Goal: Transaction & Acquisition: Purchase product/service

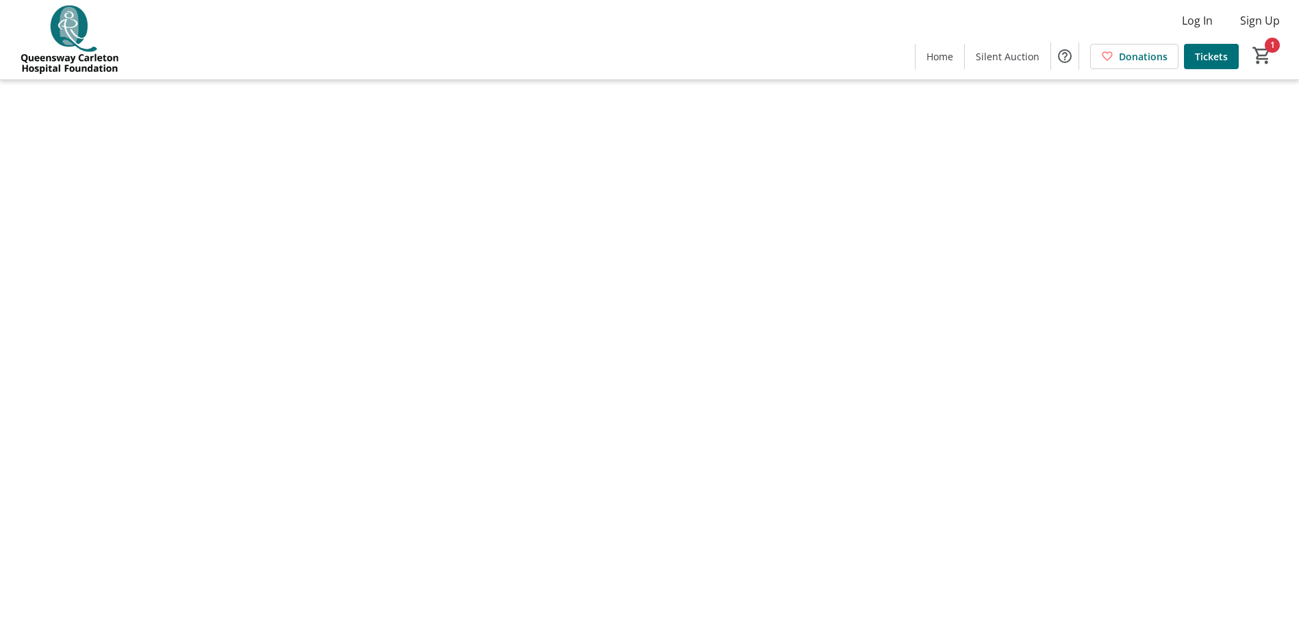
type input "1"
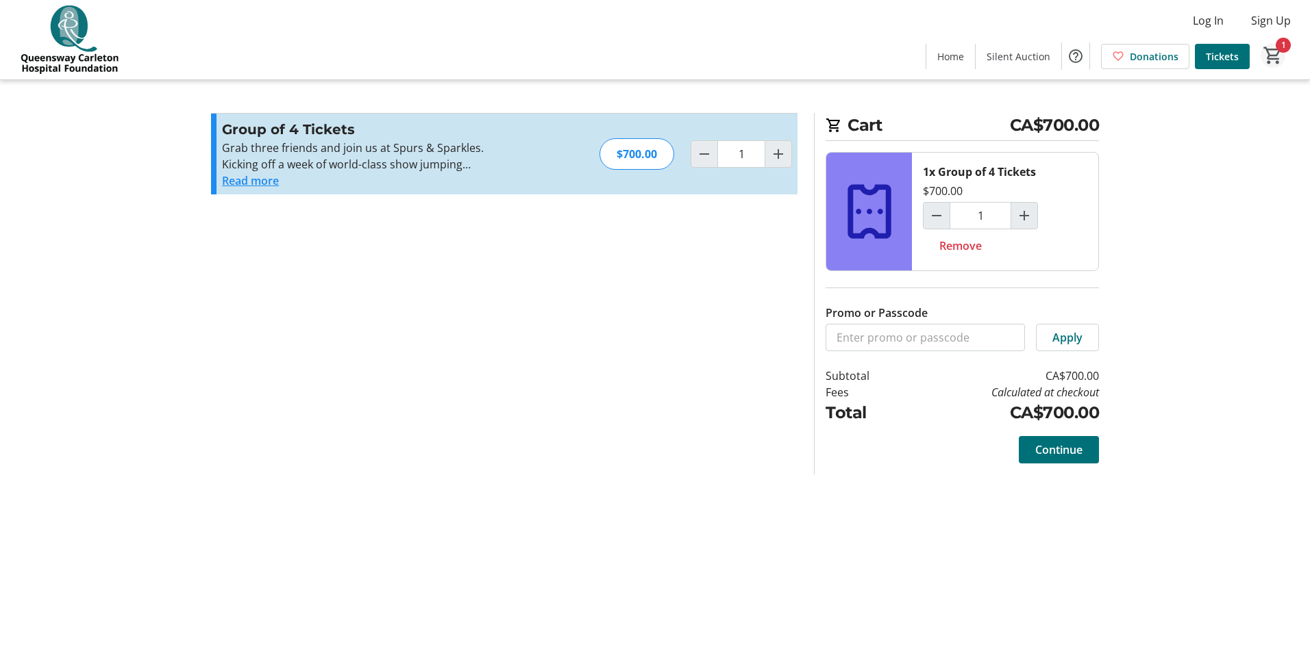
click at [1274, 51] on mat-icon "1" at bounding box center [1272, 55] width 21 height 21
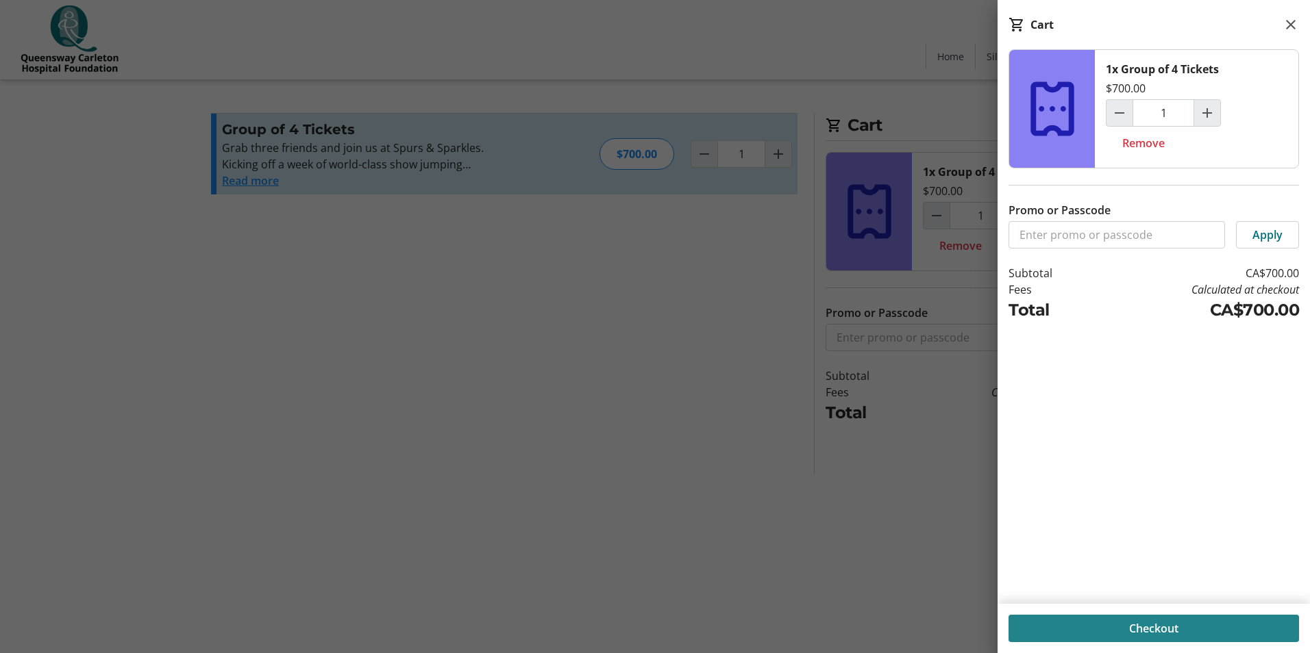
click at [1149, 631] on span "Checkout" at bounding box center [1153, 629] width 49 height 16
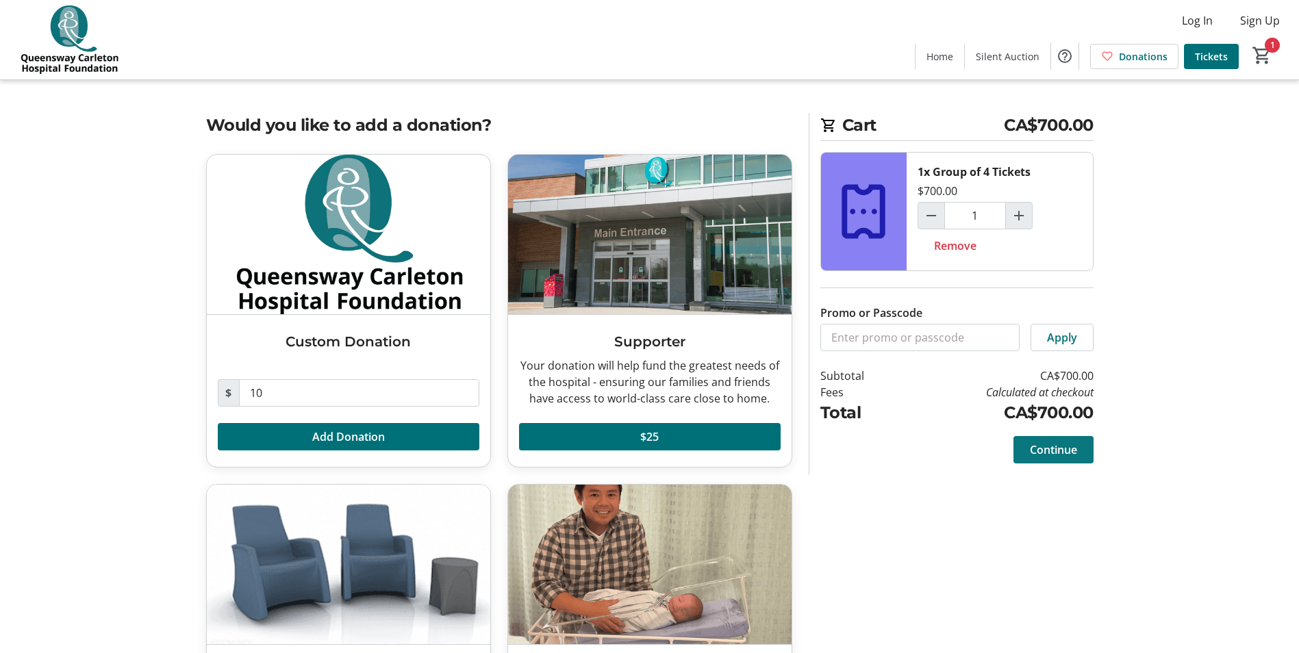
click at [1034, 449] on span "Continue" at bounding box center [1053, 450] width 47 height 16
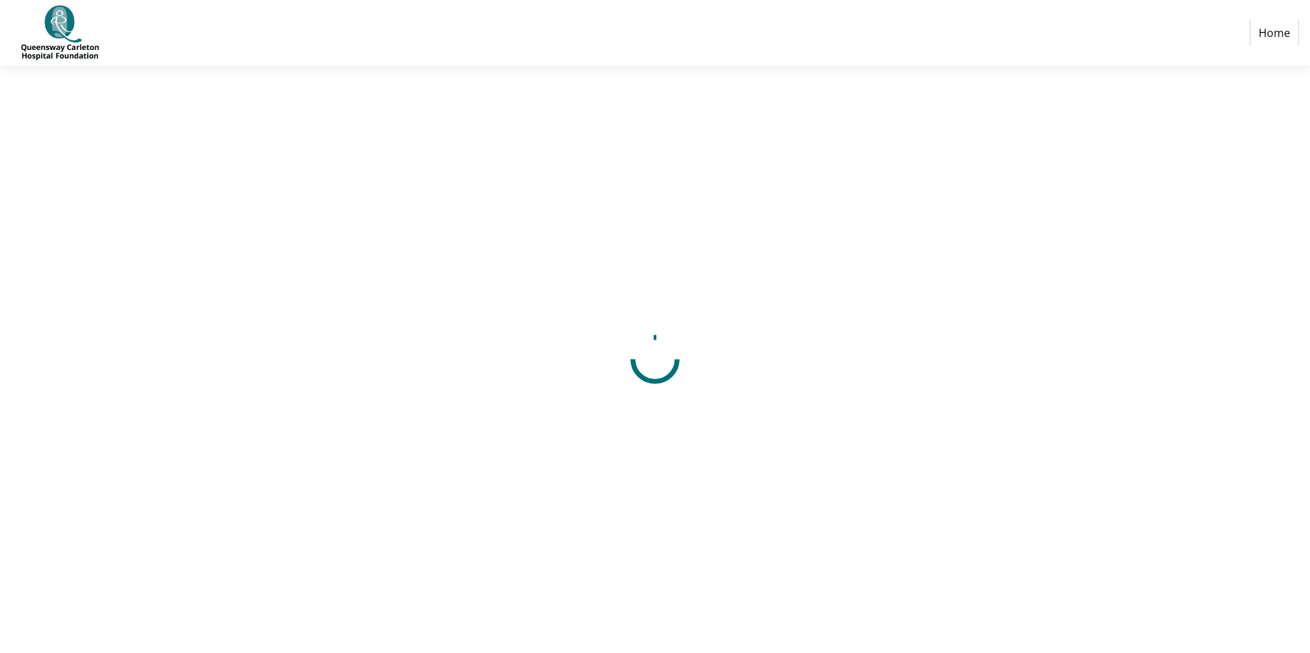
select select "CA"
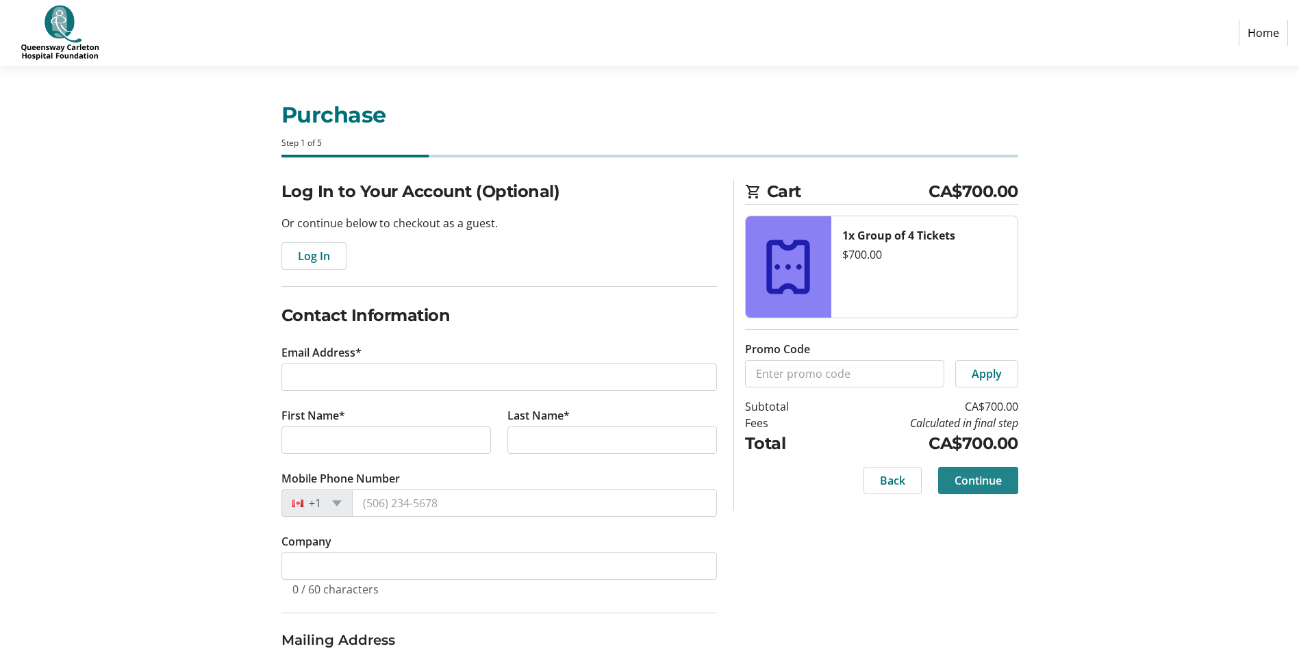
click at [964, 487] on span "Continue" at bounding box center [978, 481] width 47 height 16
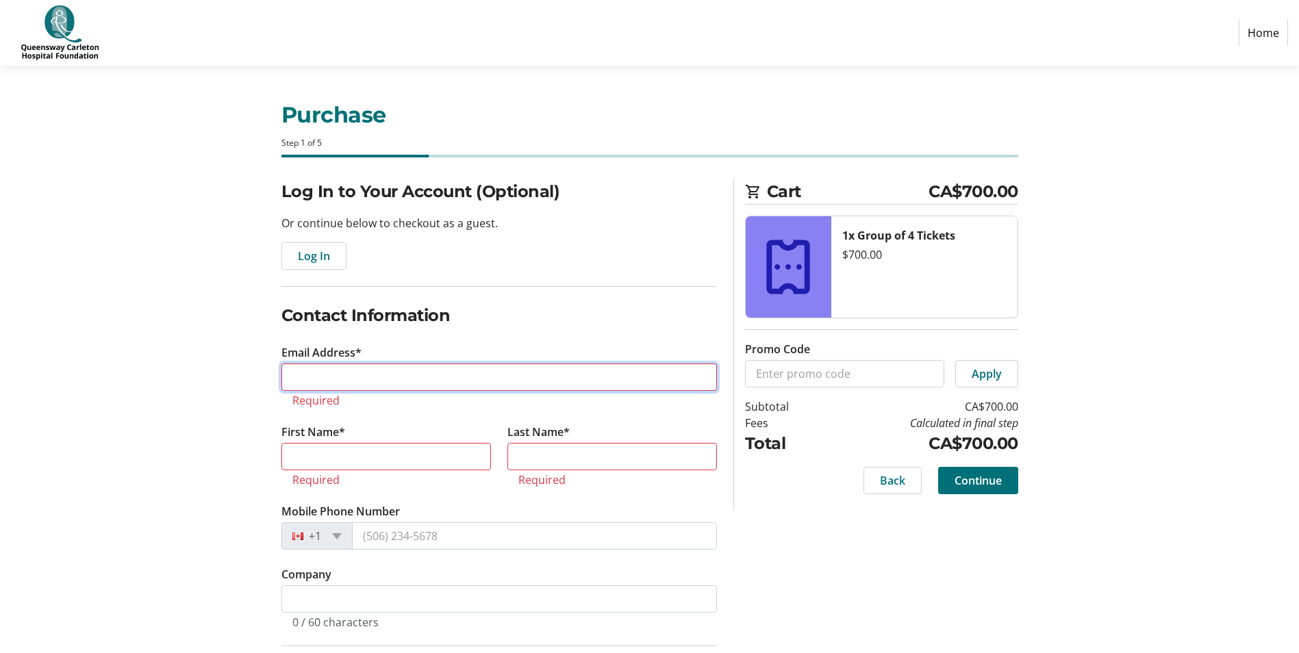
click at [420, 368] on input "Email Address*" at bounding box center [499, 377] width 436 height 27
type input "[PERSON_NAME][EMAIL_ADDRESS][PERSON_NAME][DOMAIN_NAME]"
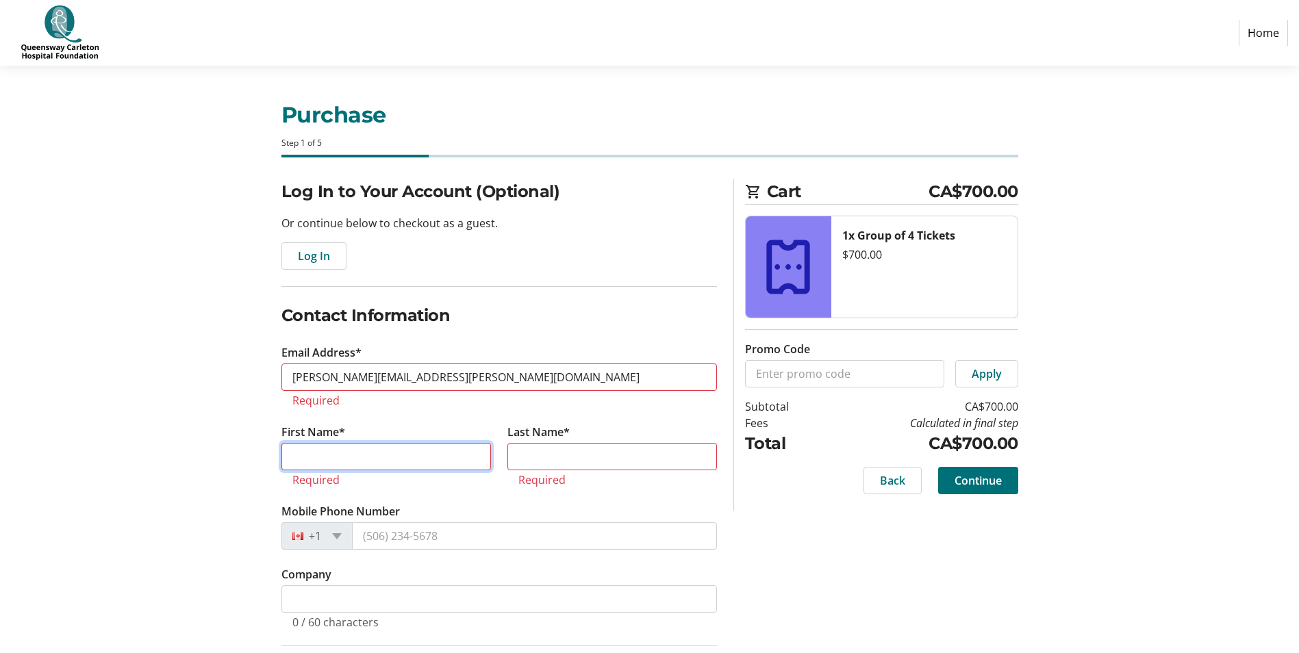
type input "[PERSON_NAME]"
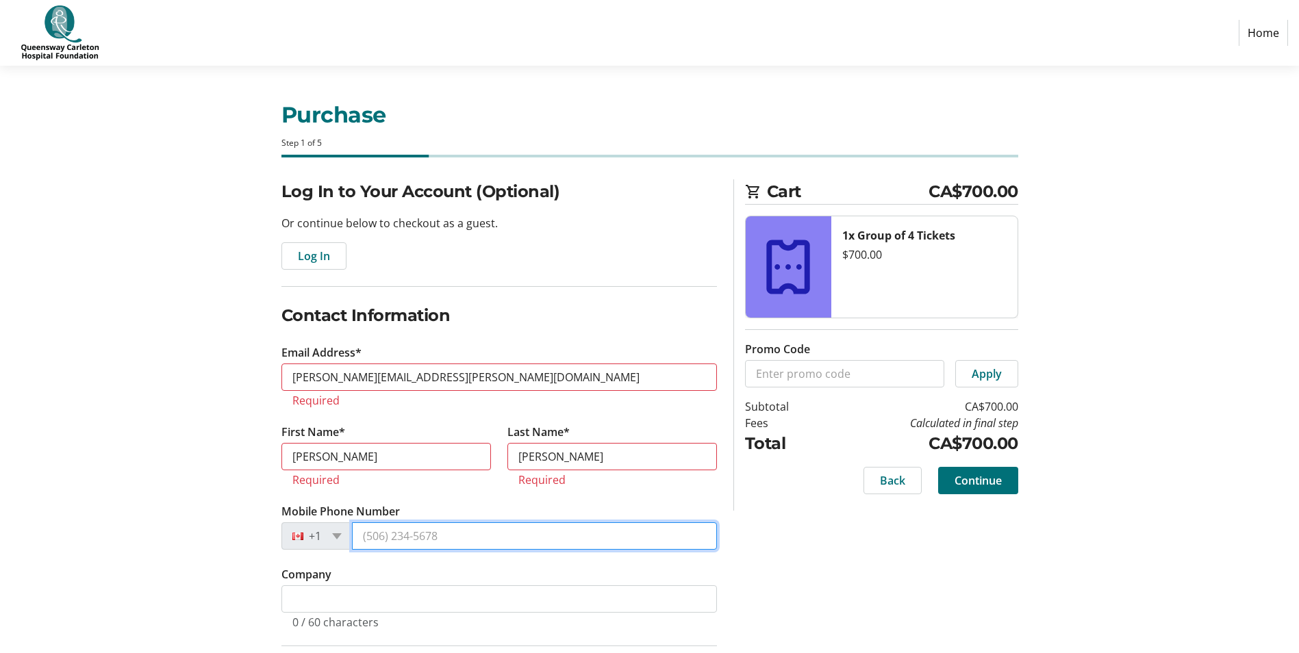
type input "[PHONE_NUMBER]"
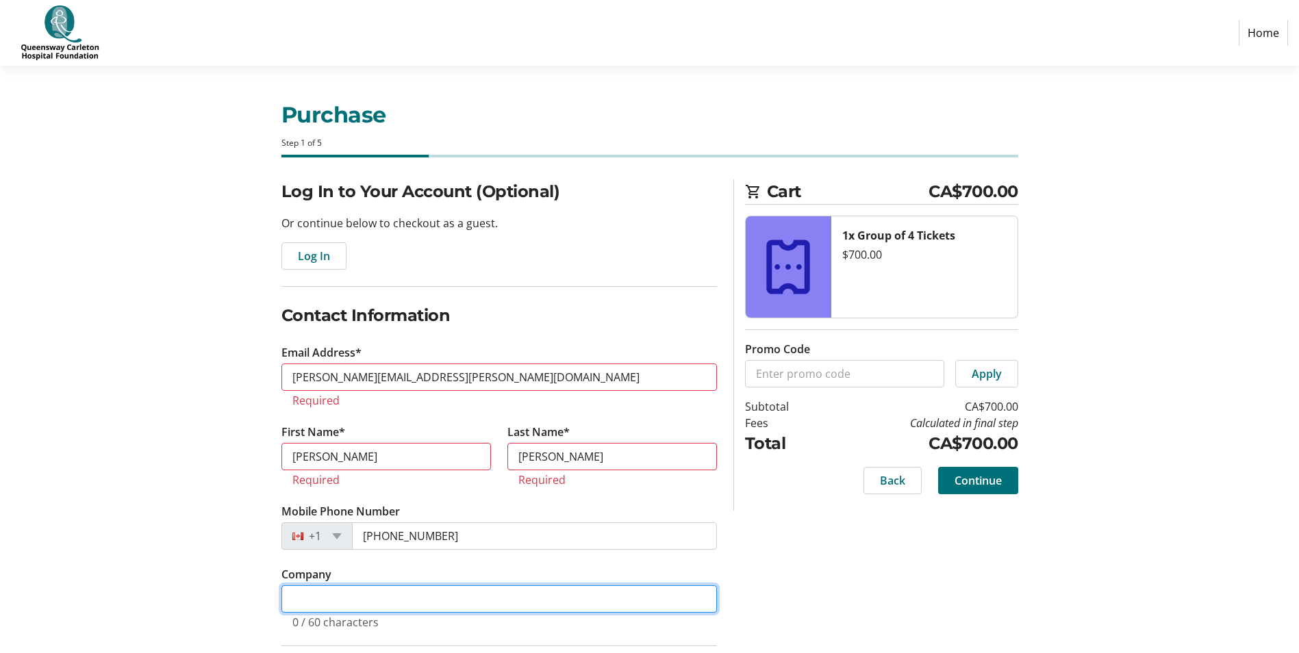
type input "Proveras"
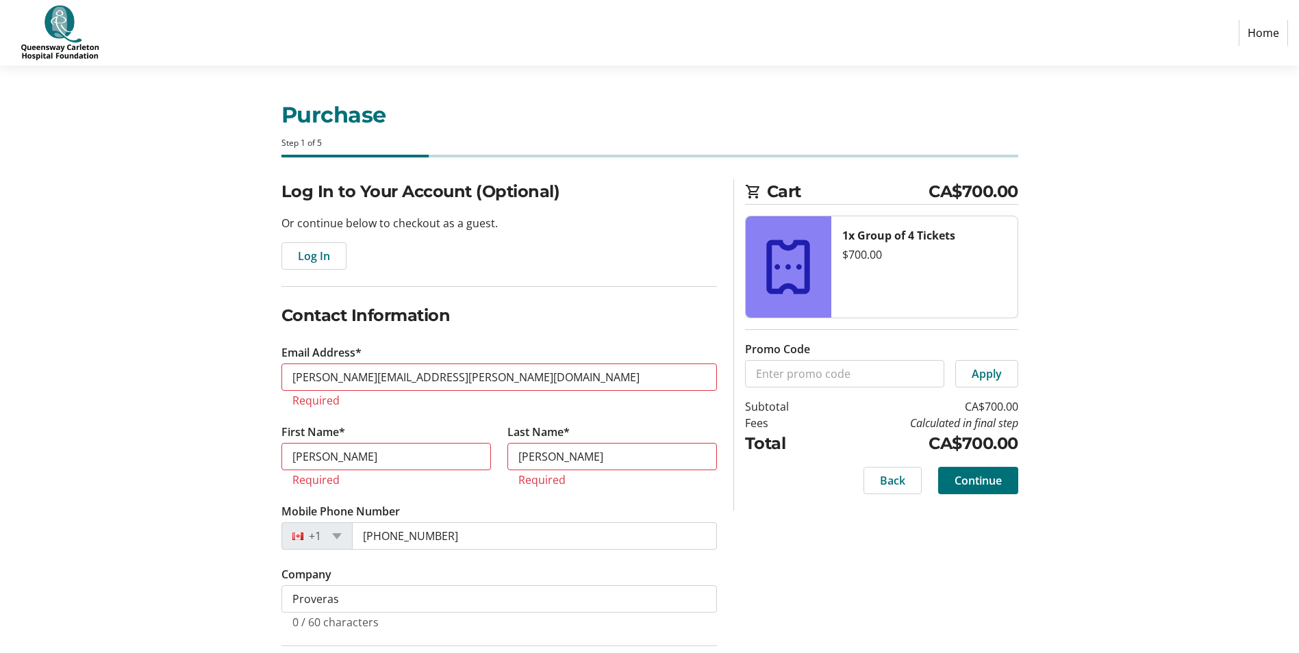
type input "[STREET_ADDRESS]"
type input "[GEOGRAPHIC_DATA]"
select select "ON"
type input "K2T0L5"
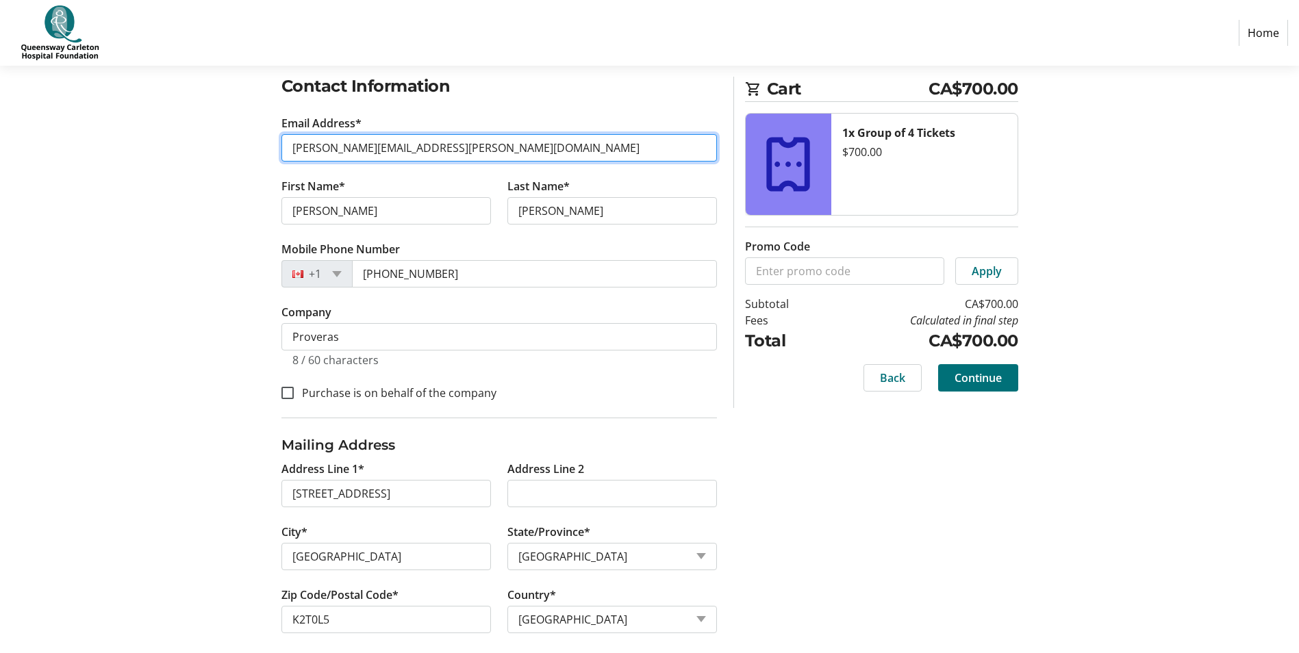
scroll to position [242, 0]
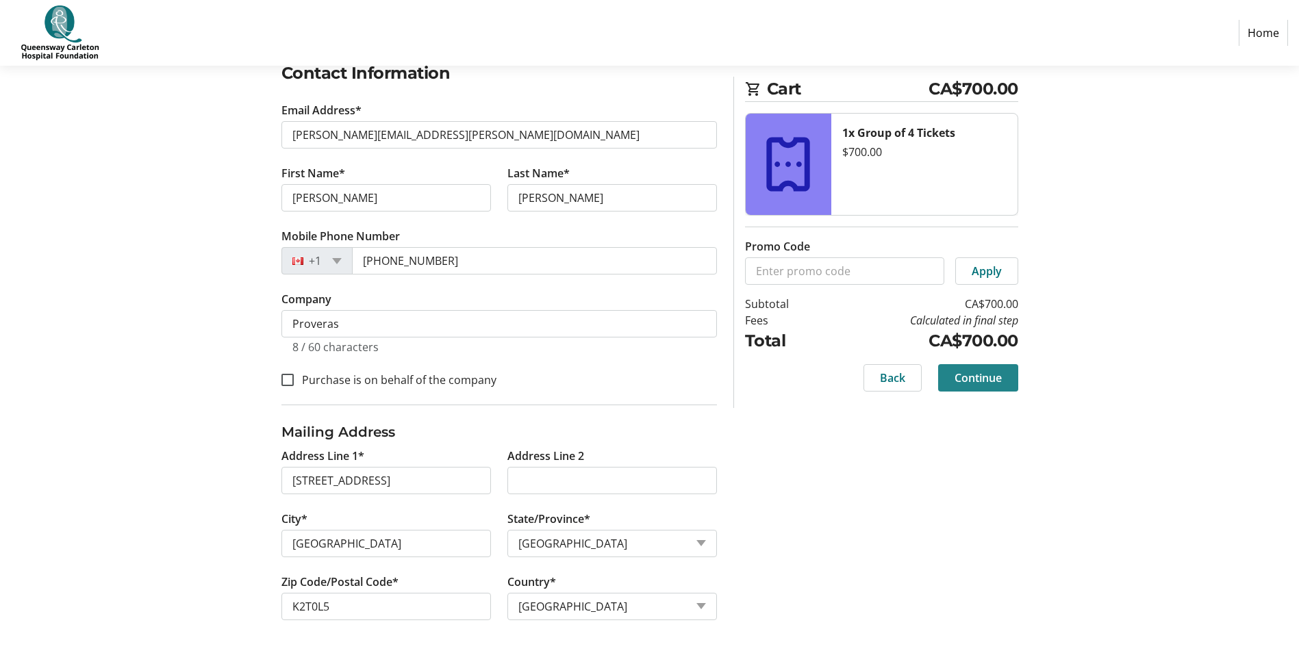
click at [960, 382] on span "Continue" at bounding box center [978, 378] width 47 height 16
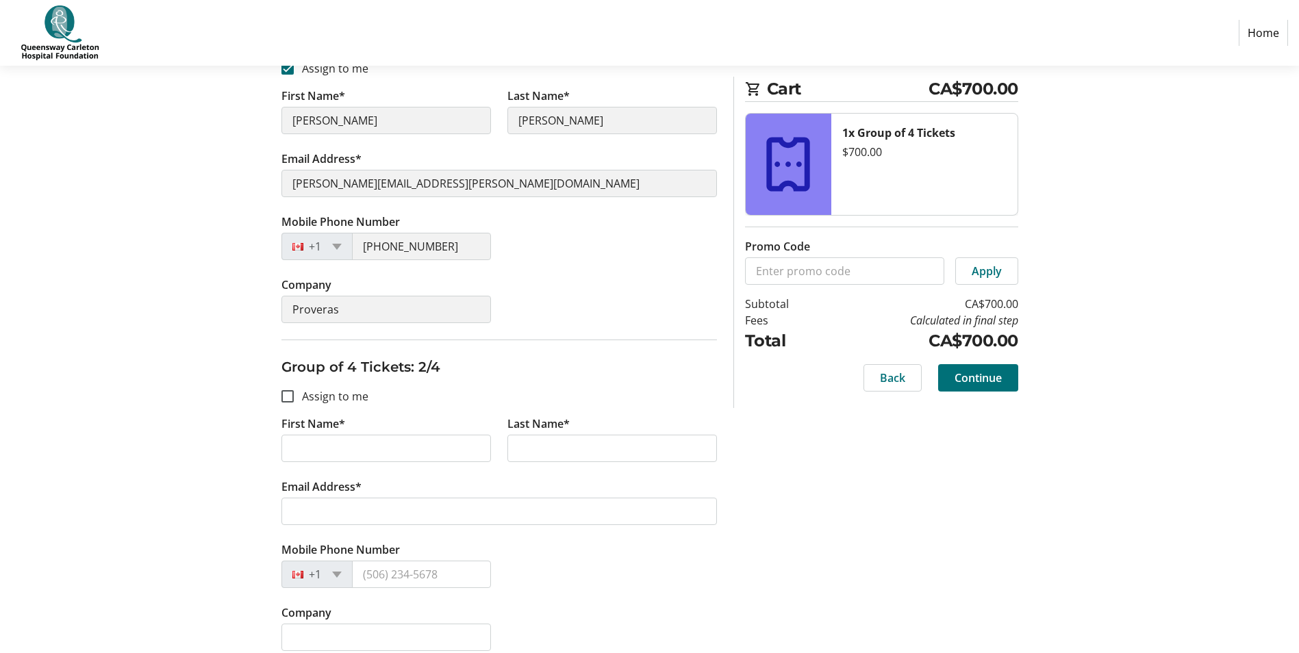
scroll to position [411, 0]
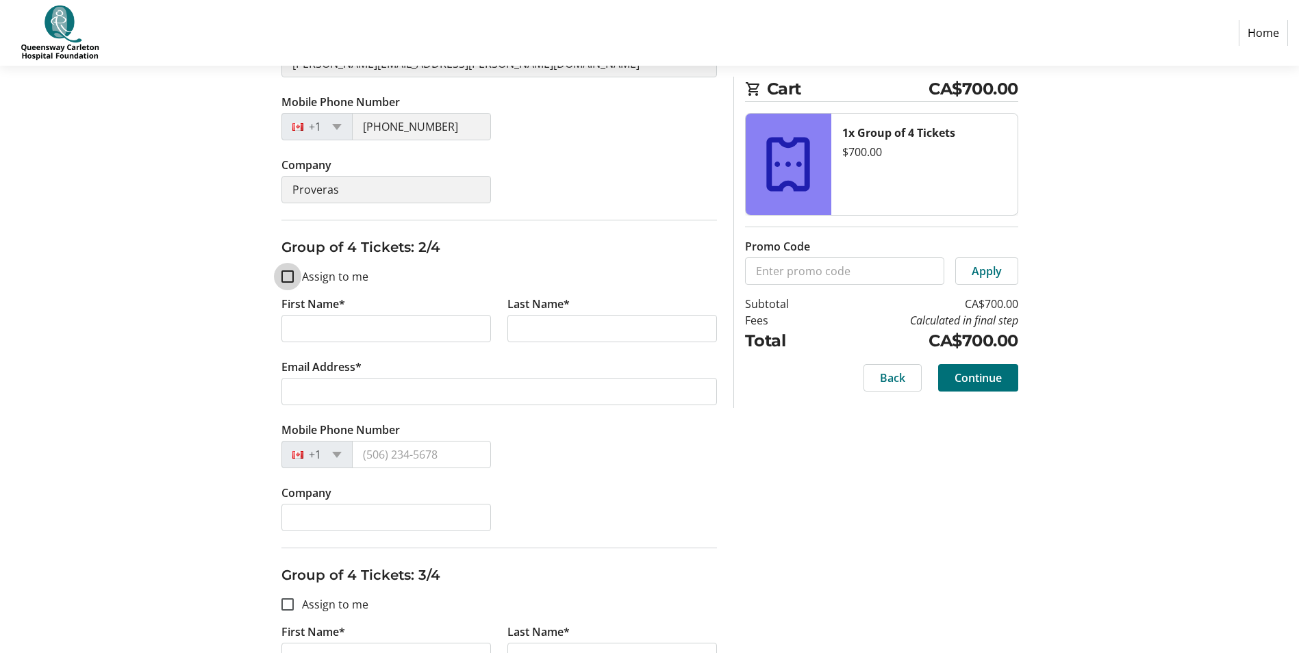
click at [284, 277] on input "Assign to me" at bounding box center [287, 277] width 12 height 12
checkbox input "true"
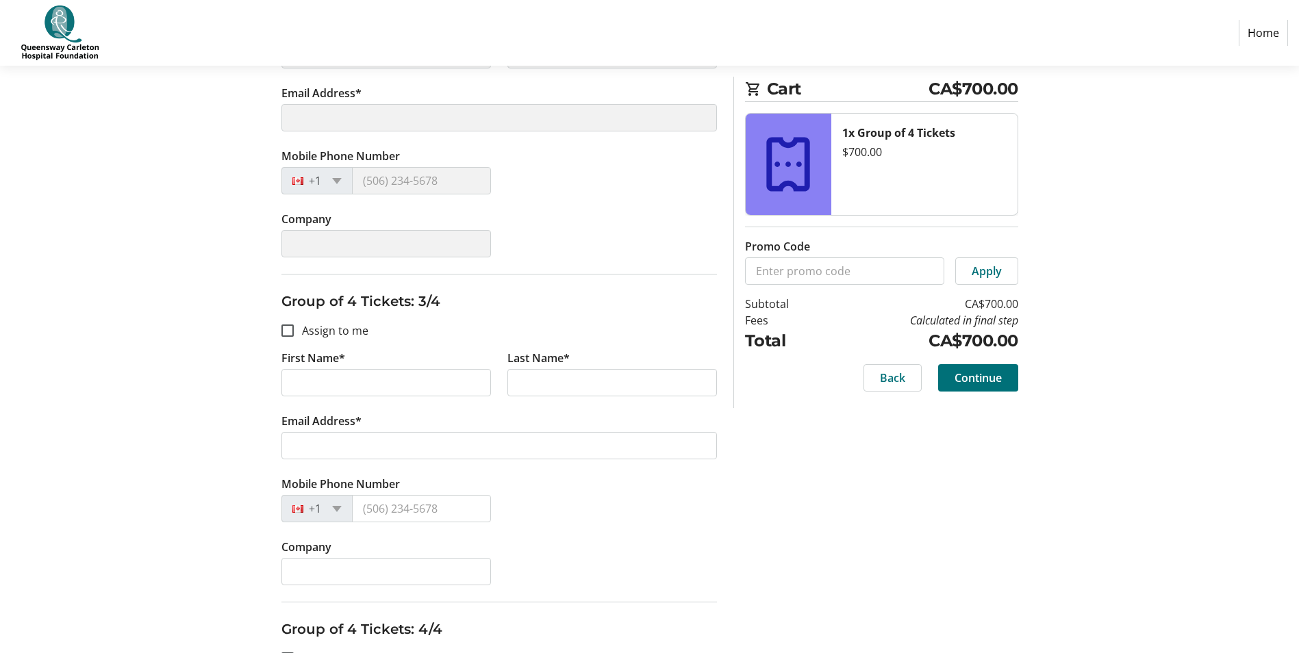
type input "[PERSON_NAME]"
type input "[PERSON_NAME][EMAIL_ADDRESS][PERSON_NAME][DOMAIN_NAME]"
type input "[PHONE_NUMBER]"
type input "Proveras"
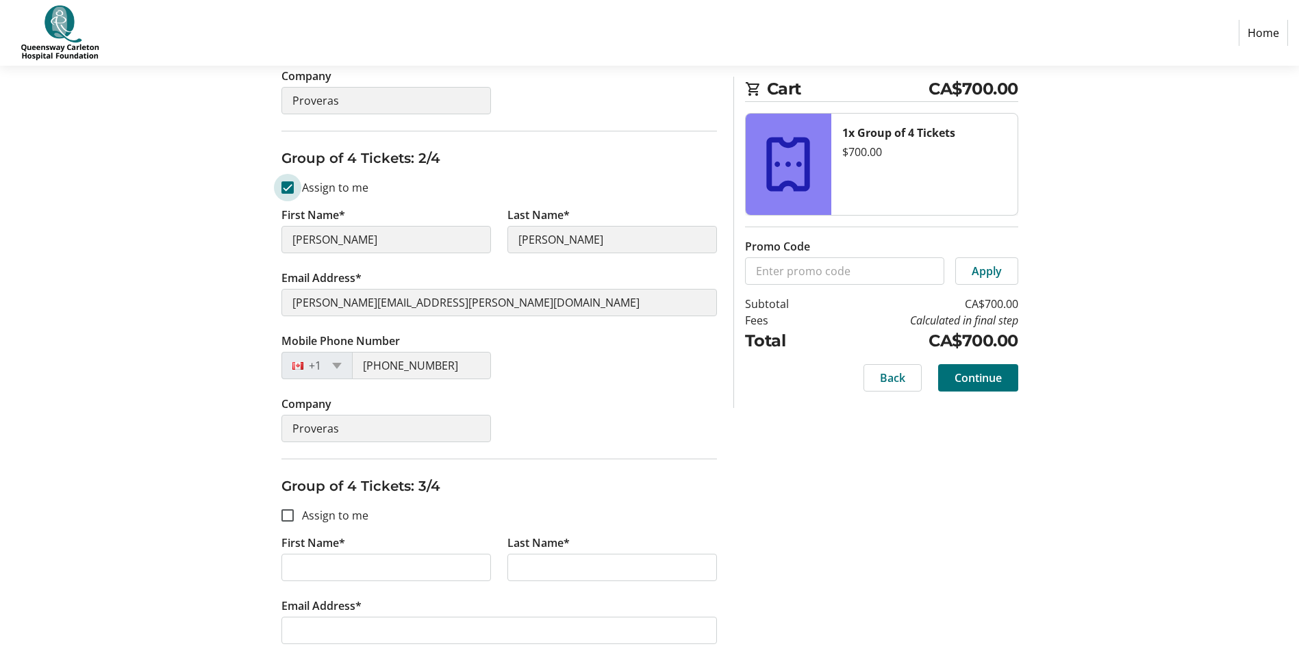
scroll to position [685, 0]
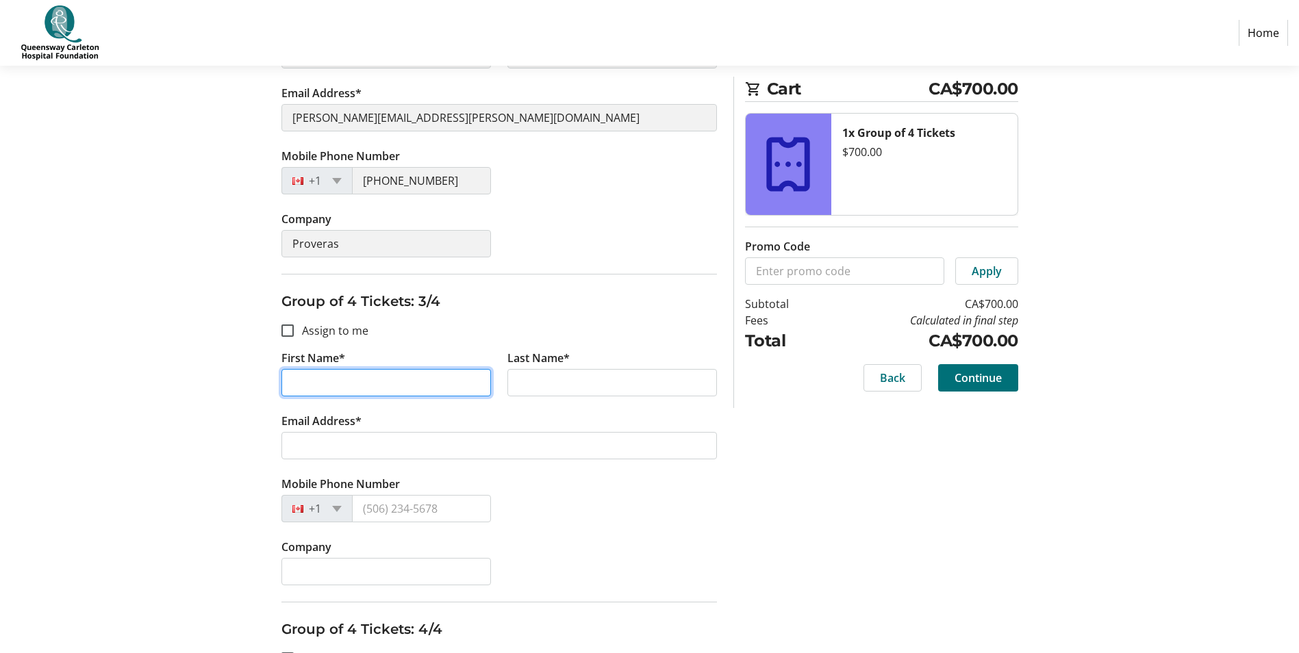
click at [321, 381] on input "First Name*" at bounding box center [386, 382] width 210 height 27
type input "[PERSON_NAME]"
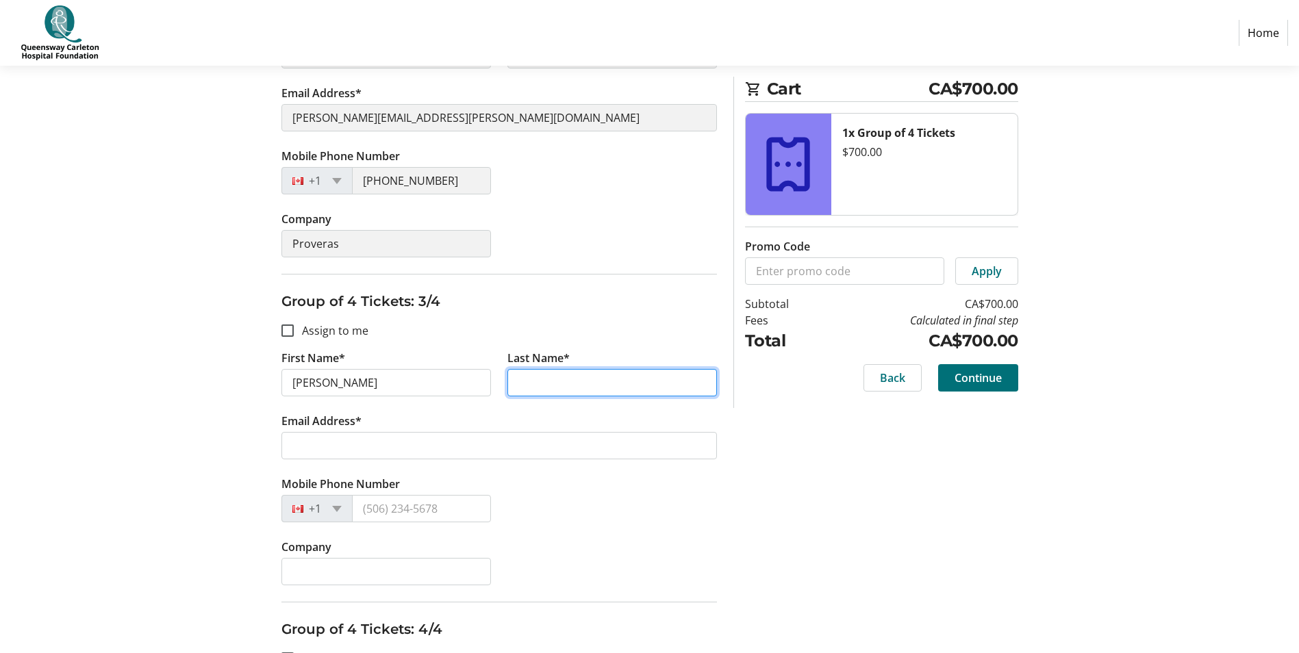
type input "[PERSON_NAME]"
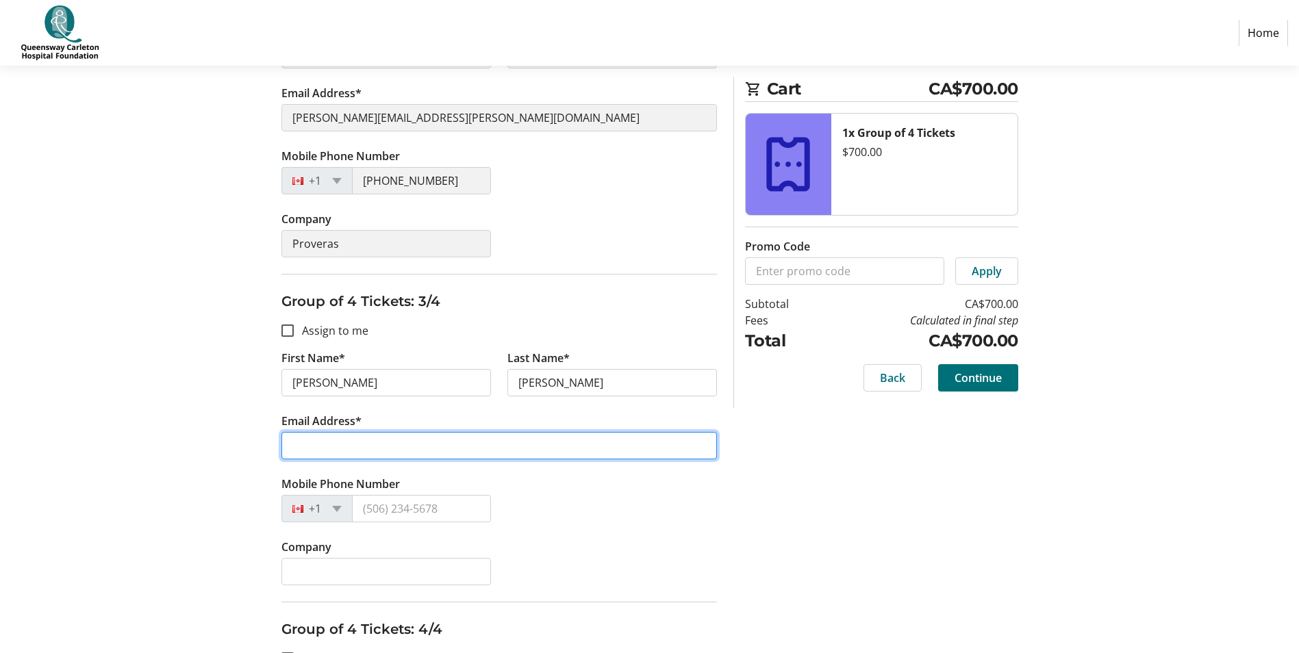
type input "[PERSON_NAME][EMAIL_ADDRESS][PERSON_NAME][DOMAIN_NAME]"
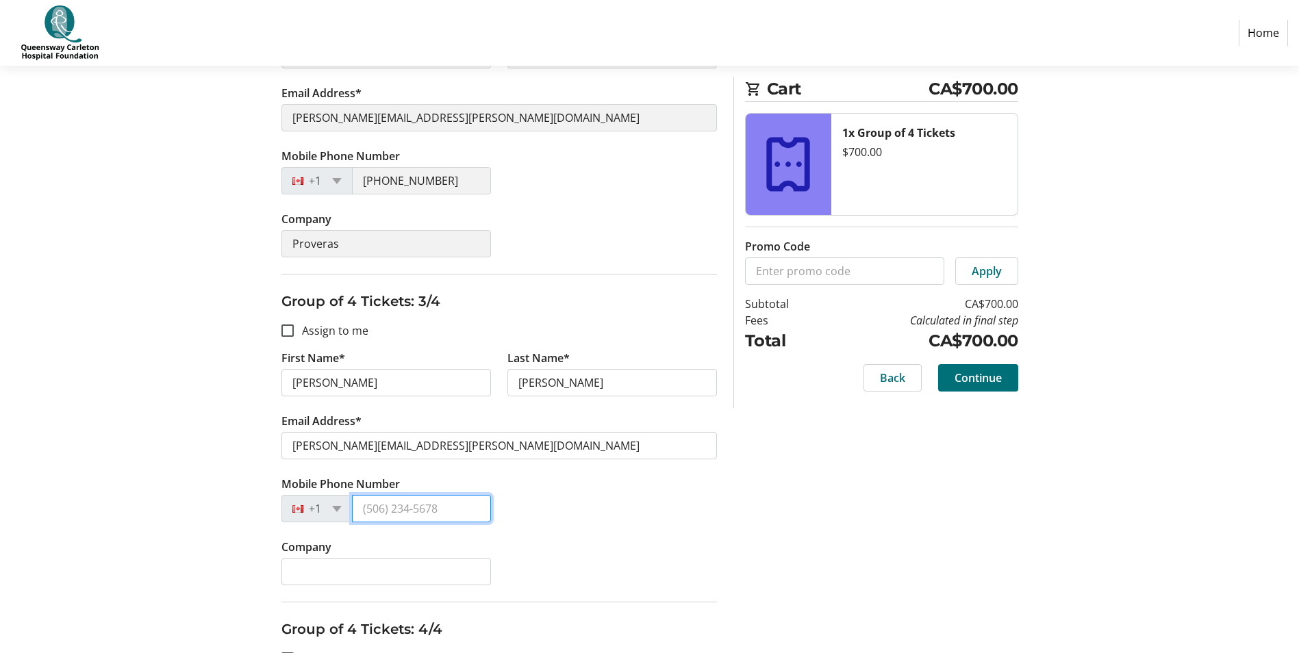
type input "[PHONE_NUMBER]"
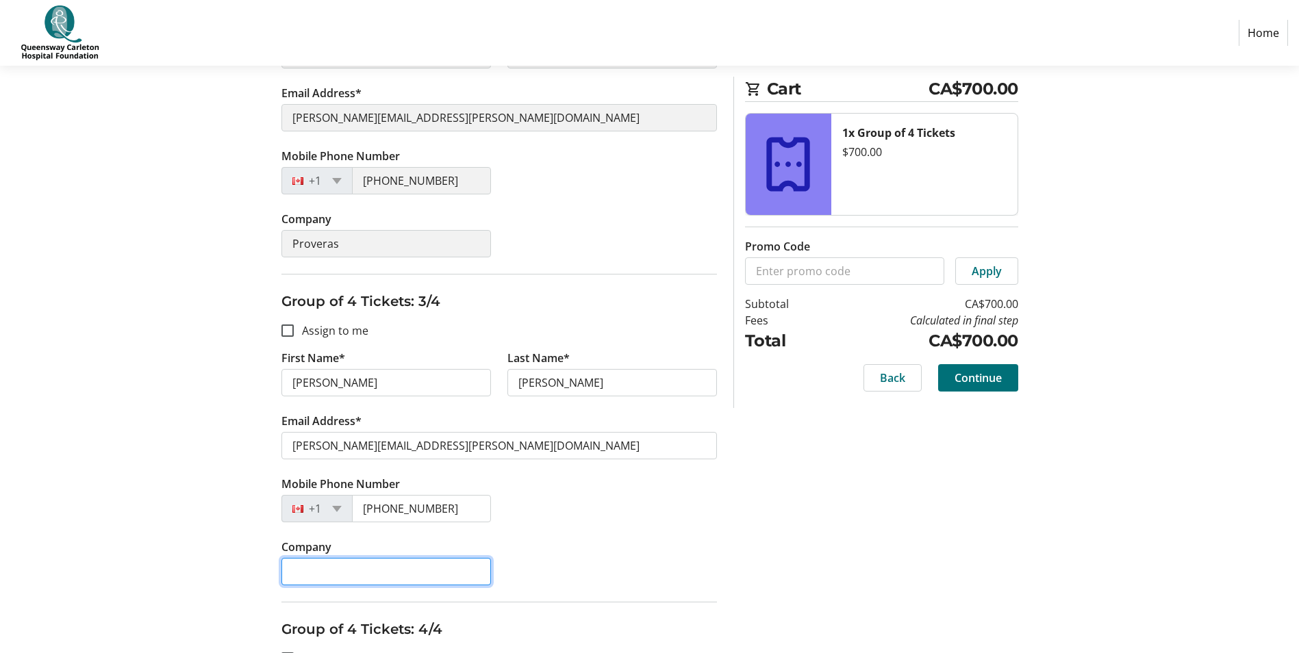
type input "Proveras"
type input "[PERSON_NAME]"
type input "[PERSON_NAME][EMAIL_ADDRESS][PERSON_NAME][DOMAIN_NAME]"
type input "[PHONE_NUMBER]"
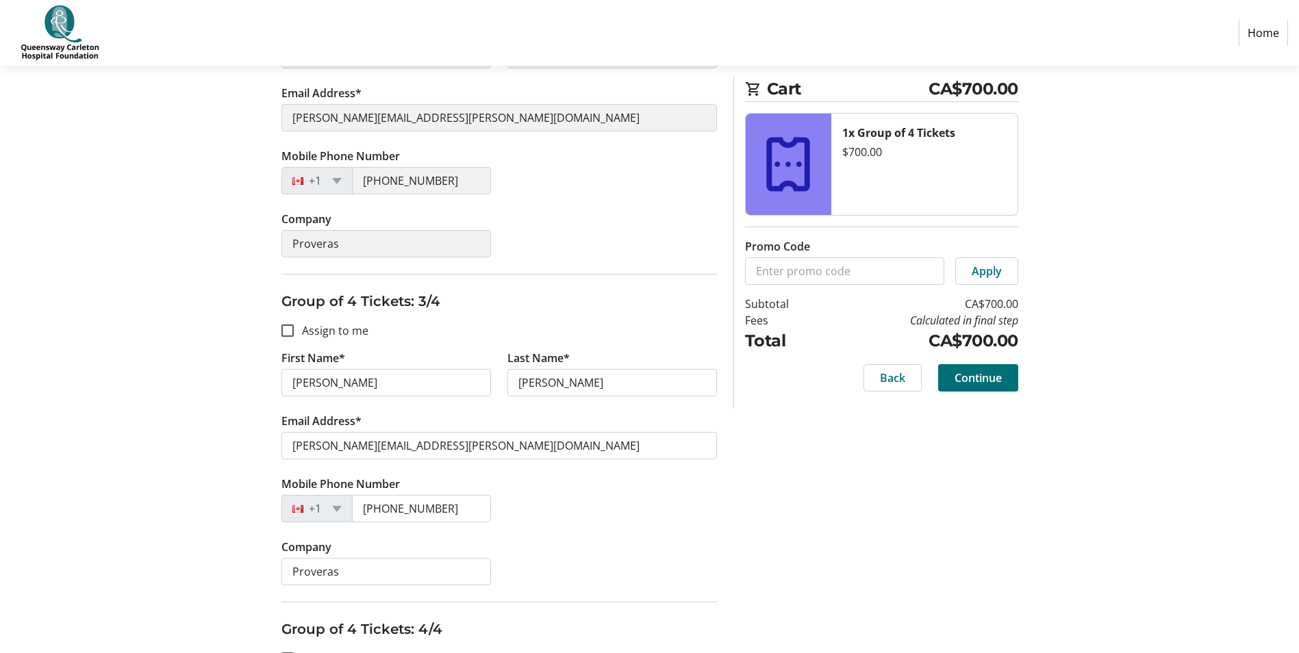
type input "Proveras"
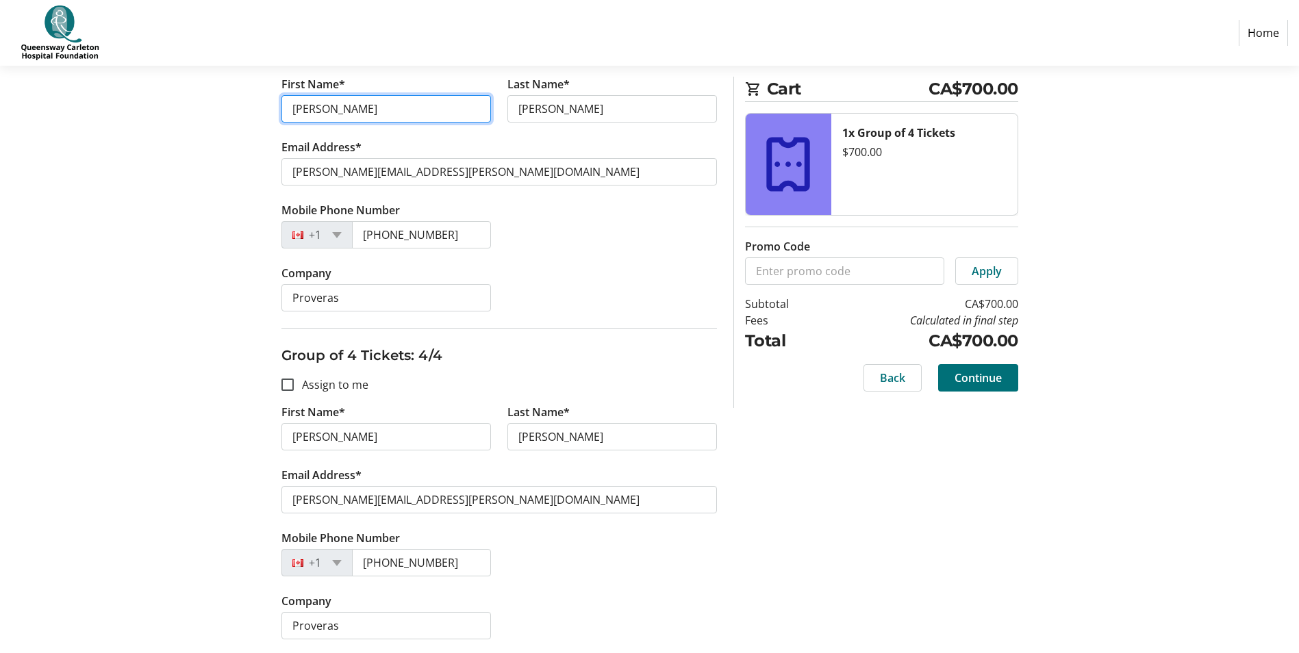
scroll to position [962, 0]
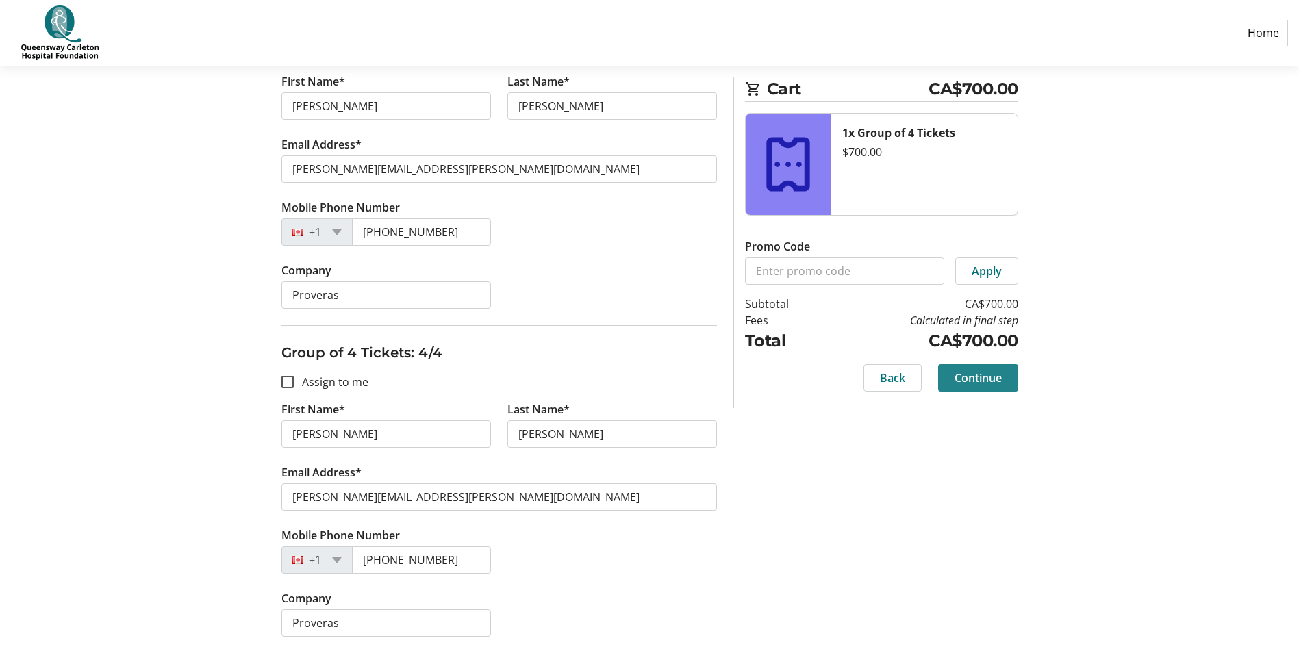
click at [979, 381] on span "Continue" at bounding box center [978, 378] width 47 height 16
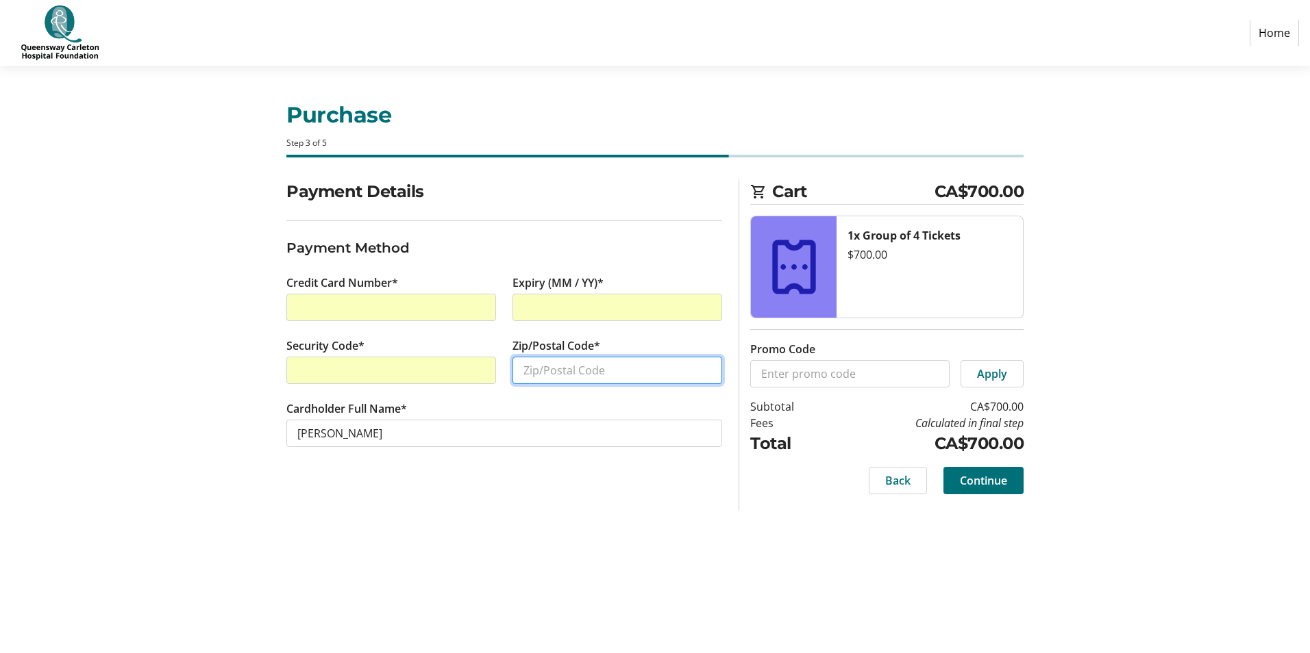
click at [595, 368] on input "Zip/Postal Code*" at bounding box center [617, 370] width 210 height 27
type input "K2T0L5"
click at [564, 514] on div "Purchase Step 3 of 5 Cart CA$700.00 1x Group of 4 Tickets $700.00 Promo Code Ap…" at bounding box center [655, 360] width 904 height 588
click at [982, 484] on span "Continue" at bounding box center [983, 481] width 47 height 16
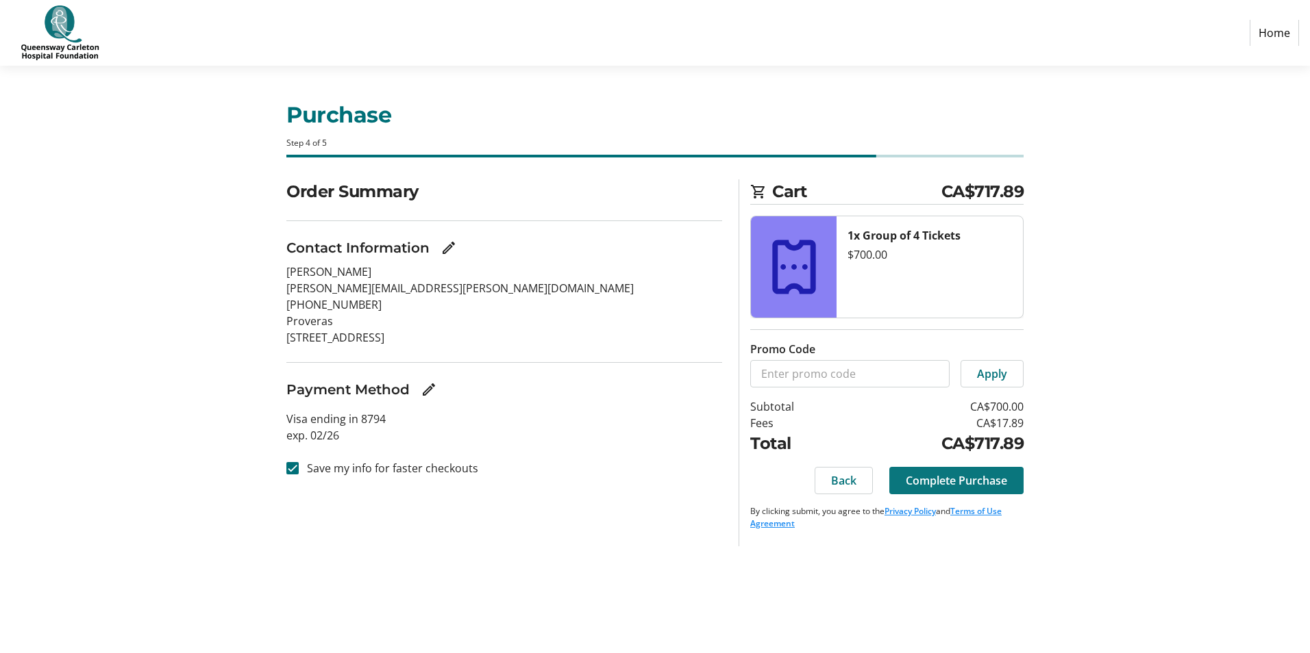
click at [961, 481] on span "Complete Purchase" at bounding box center [955, 481] width 101 height 16
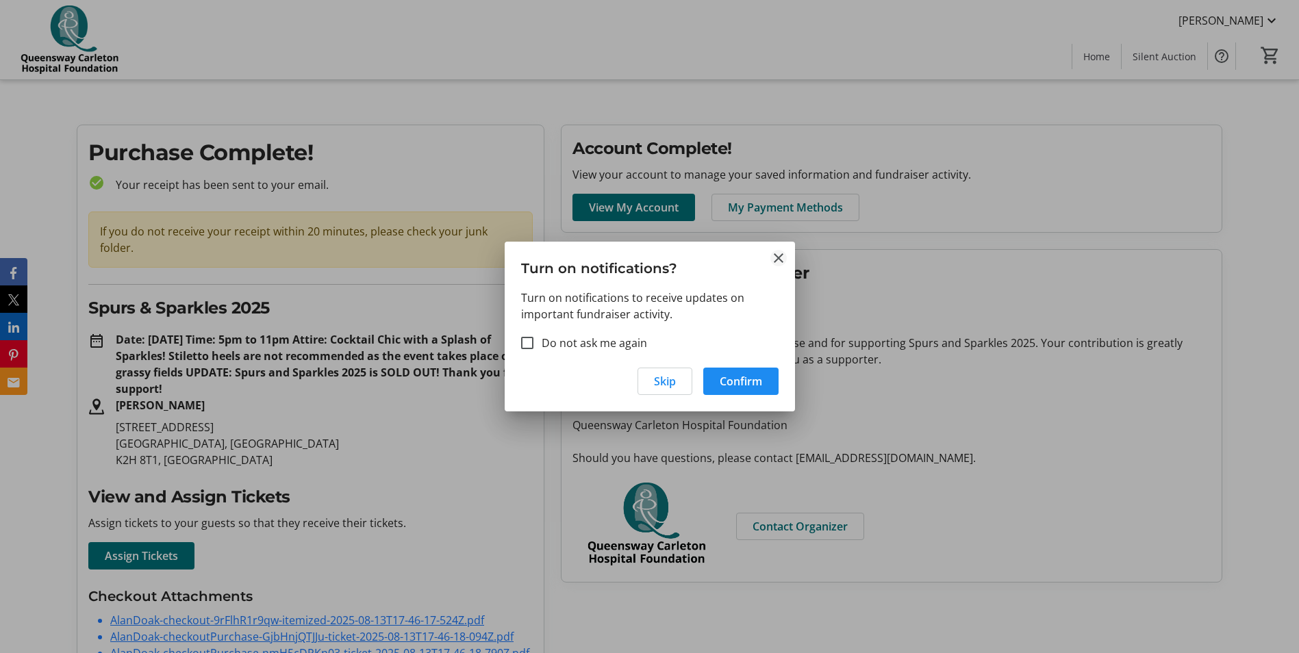
click at [784, 252] on mat-icon "Close" at bounding box center [779, 258] width 16 height 16
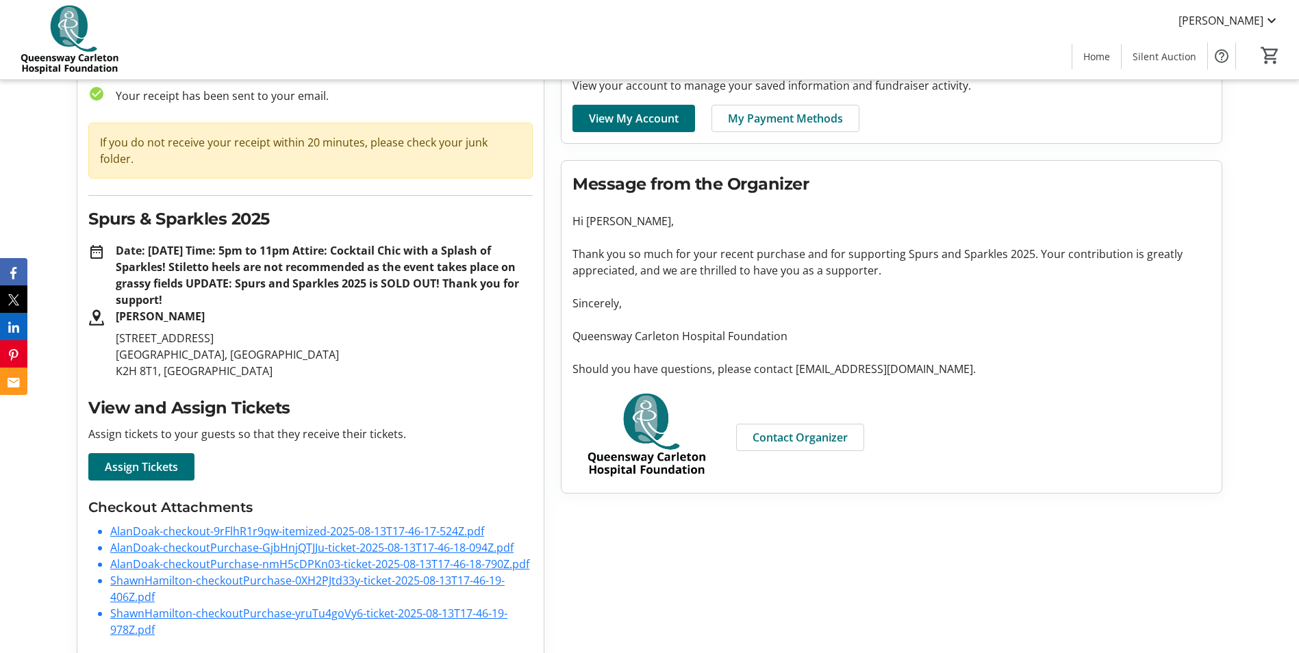
scroll to position [91, 0]
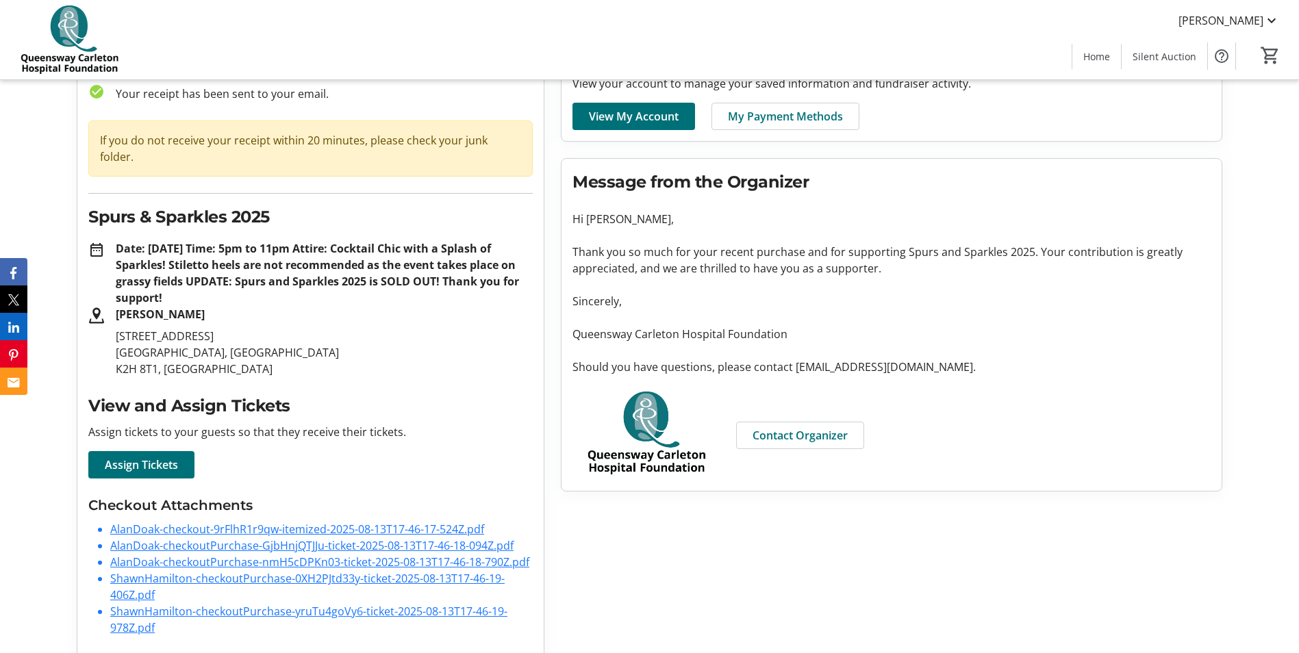
click at [234, 604] on link "ShawnHamilton-checkoutPurchase-yruTu4goVy6-ticket-2025-08-13T17-46-19-978Z.pdf" at bounding box center [308, 620] width 397 height 32
